Goal: Find specific page/section: Find specific page/section

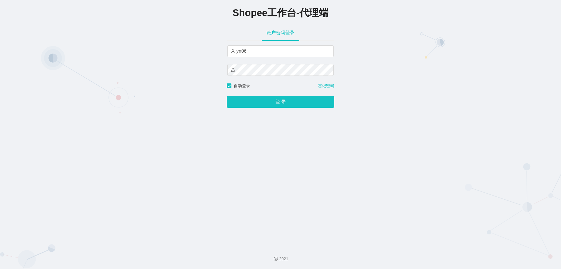
type input "yn06"
click at [227, 96] on button "登 录" at bounding box center [281, 102] width 108 height 12
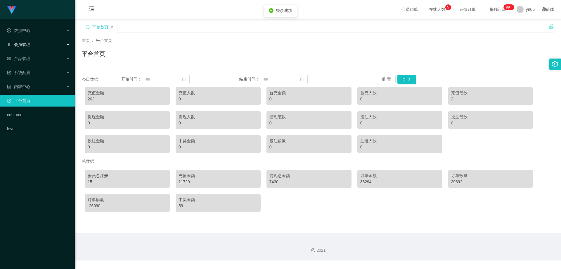
click at [41, 43] on div "会员管理" at bounding box center [37, 45] width 75 height 12
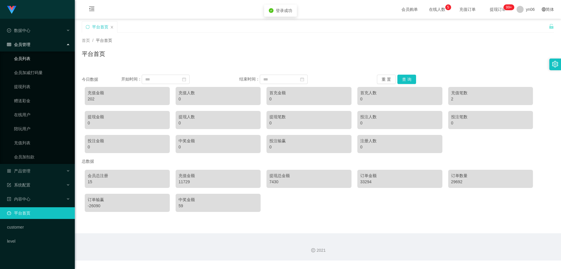
click at [28, 61] on link "会员列表" at bounding box center [42, 59] width 56 height 12
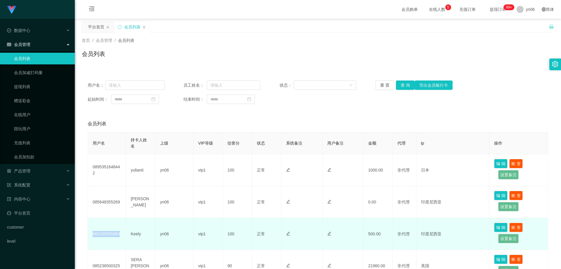
drag, startPoint x: 121, startPoint y: 235, endPoint x: 93, endPoint y: 233, distance: 27.8
click at [93, 233] on td "085255555883" at bounding box center [107, 234] width 38 height 32
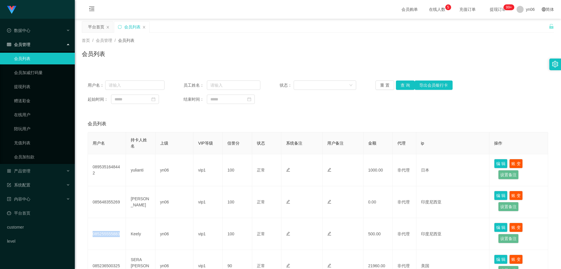
copy td "085255555883"
click at [37, 168] on div "产品管理" at bounding box center [37, 171] width 75 height 12
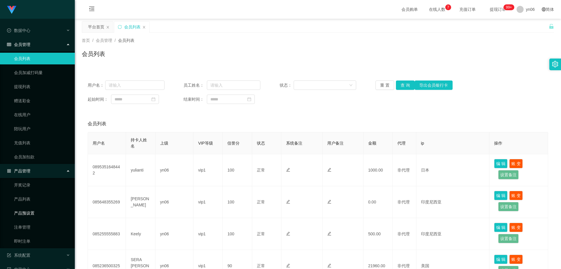
click at [42, 212] on link "产品预设置" at bounding box center [42, 213] width 56 height 12
